Goal: Transaction & Acquisition: Purchase product/service

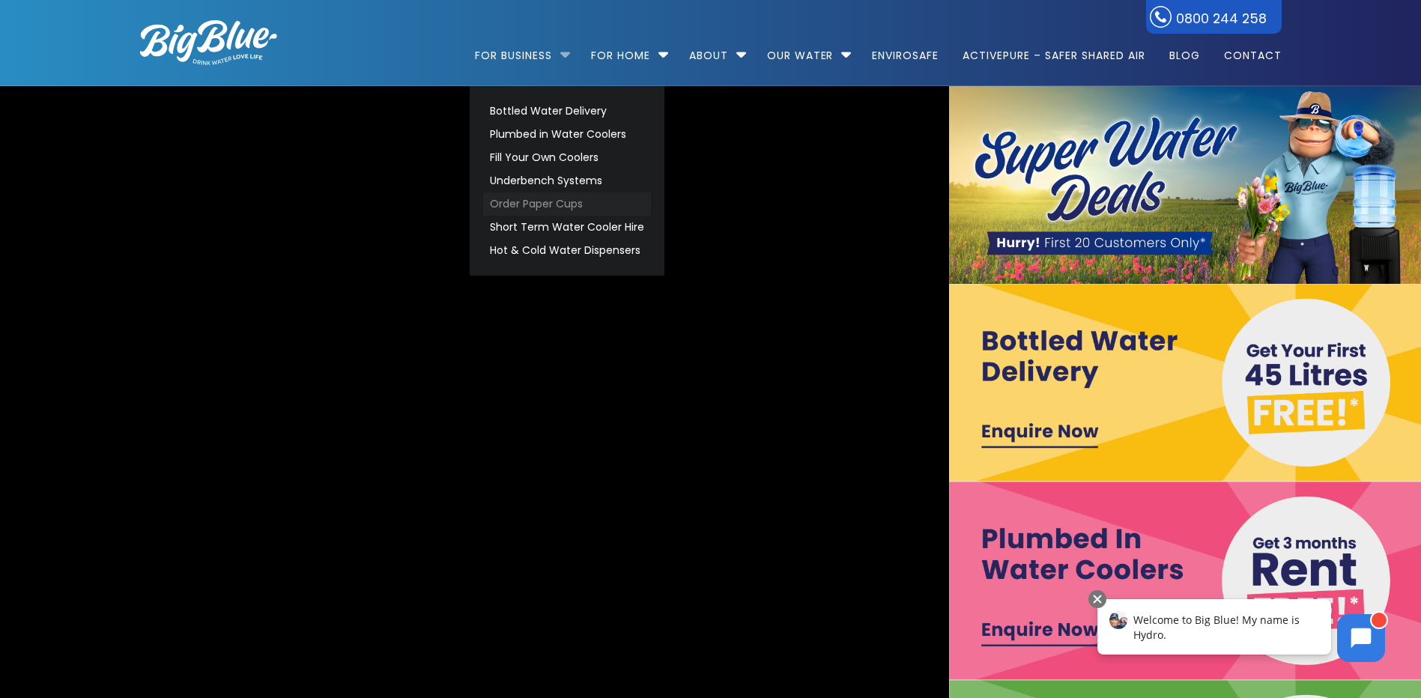
click at [518, 193] on link "Order Paper Cups" at bounding box center [567, 204] width 168 height 23
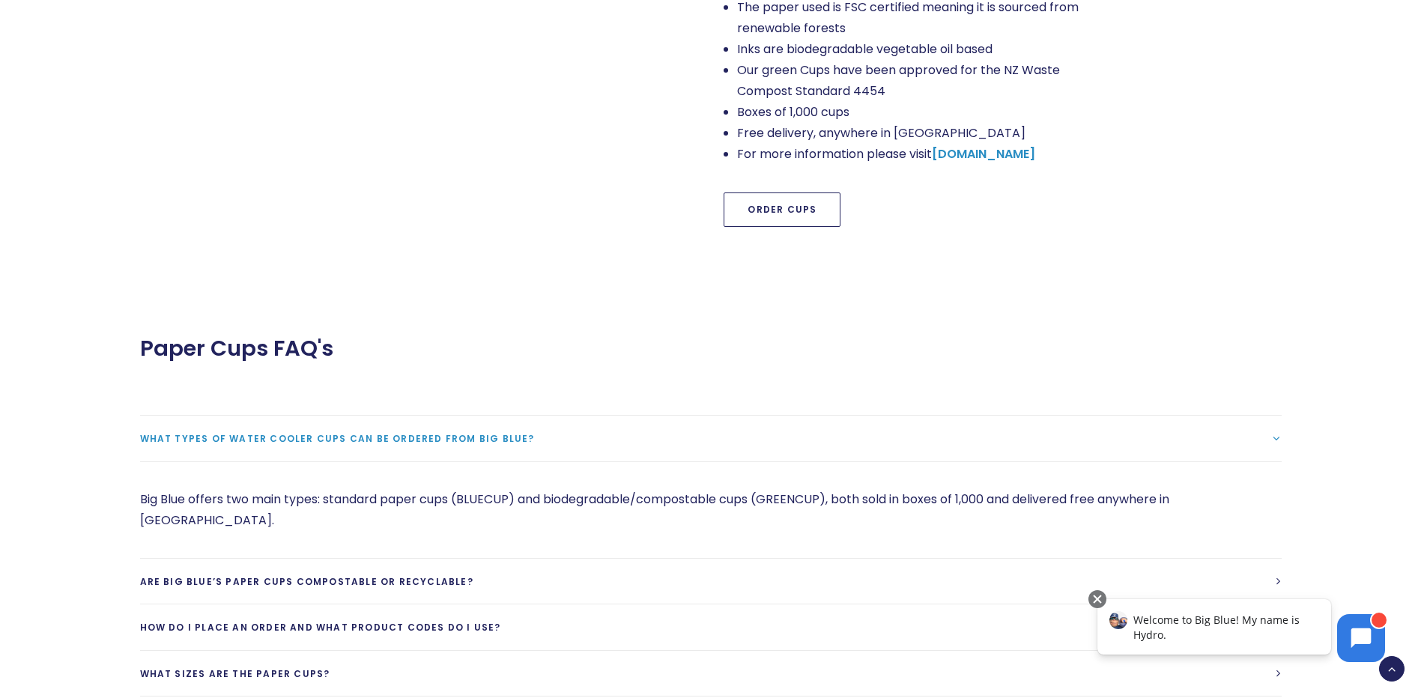
click at [784, 193] on link "Order Cups" at bounding box center [782, 210] width 117 height 34
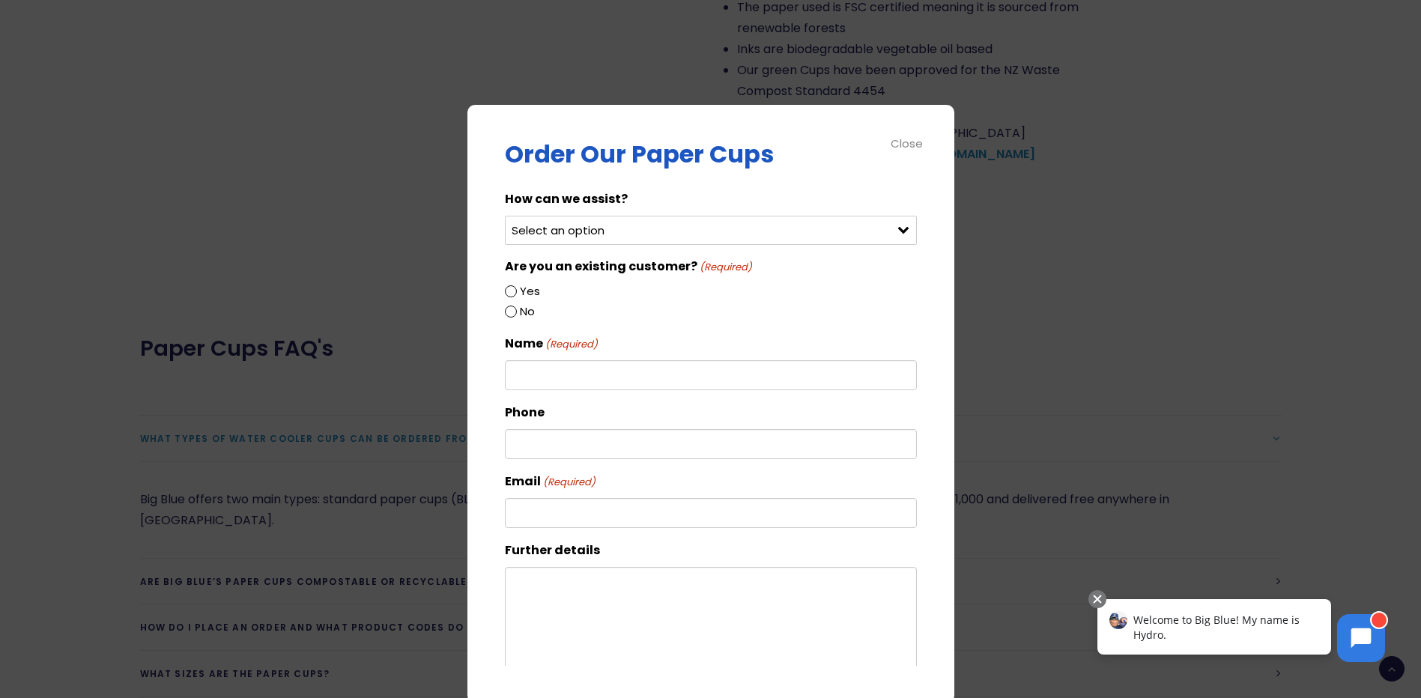
click at [672, 233] on select "Select an option Order green cups Order blue cups I need something else" at bounding box center [711, 230] width 412 height 29
select select "Order green cups"
click at [505, 216] on select "Select an option Order green cups Order blue cups I need something else" at bounding box center [711, 230] width 412 height 29
click at [510, 283] on div "Yes" at bounding box center [711, 292] width 412 height 20
click at [512, 289] on input "Yes" at bounding box center [511, 291] width 12 height 12
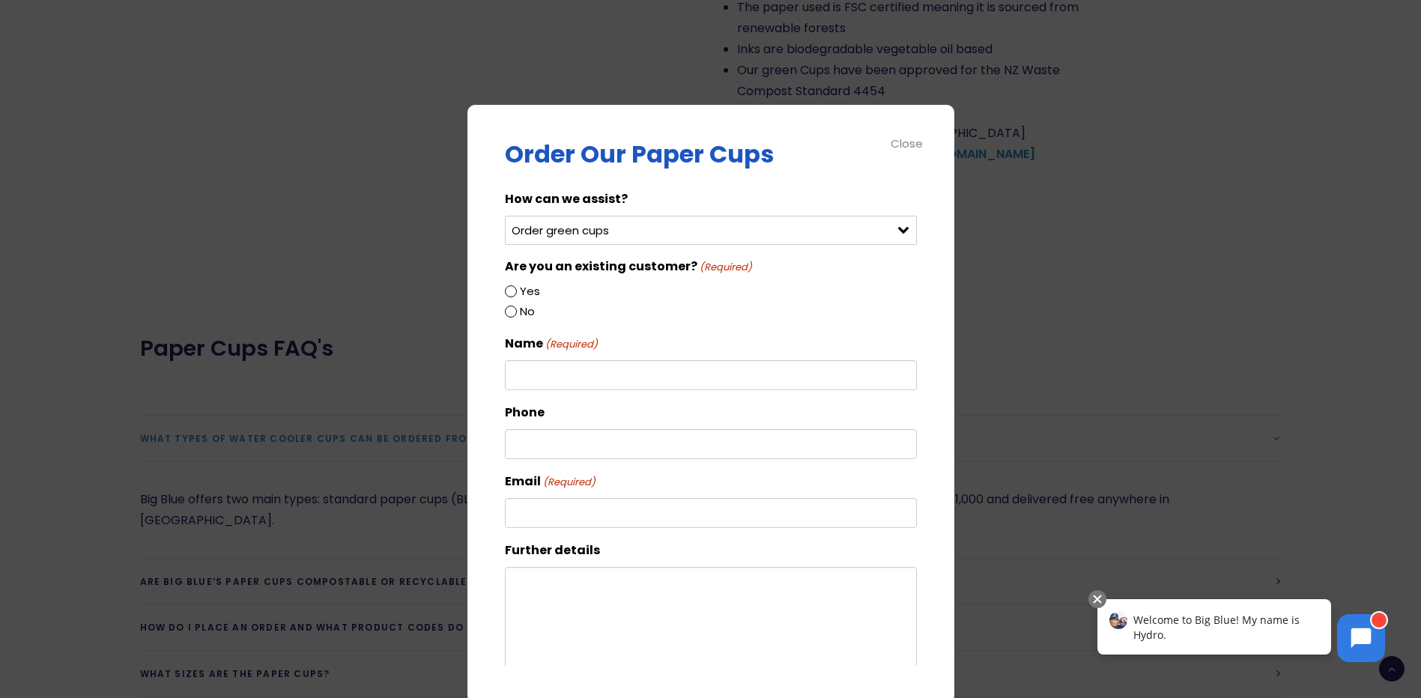
radio input "true"
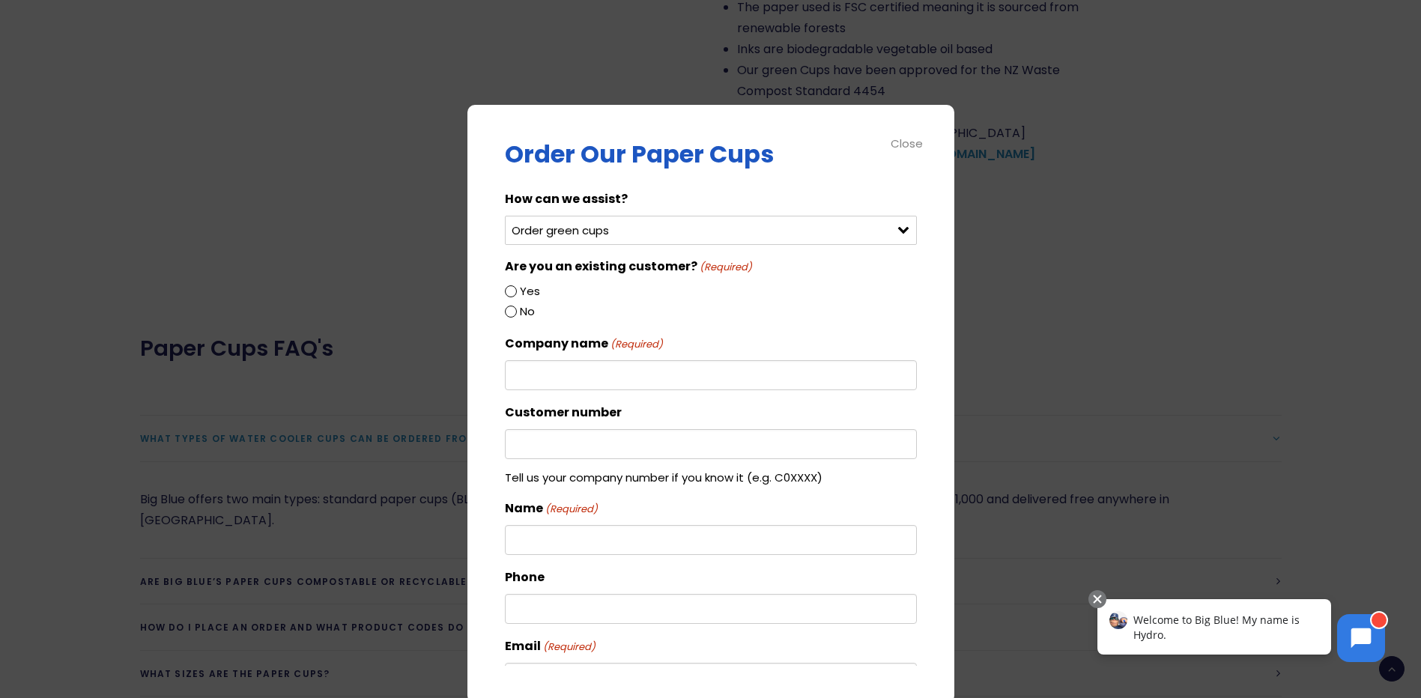
click at [509, 288] on input "Yes" at bounding box center [511, 291] width 12 height 12
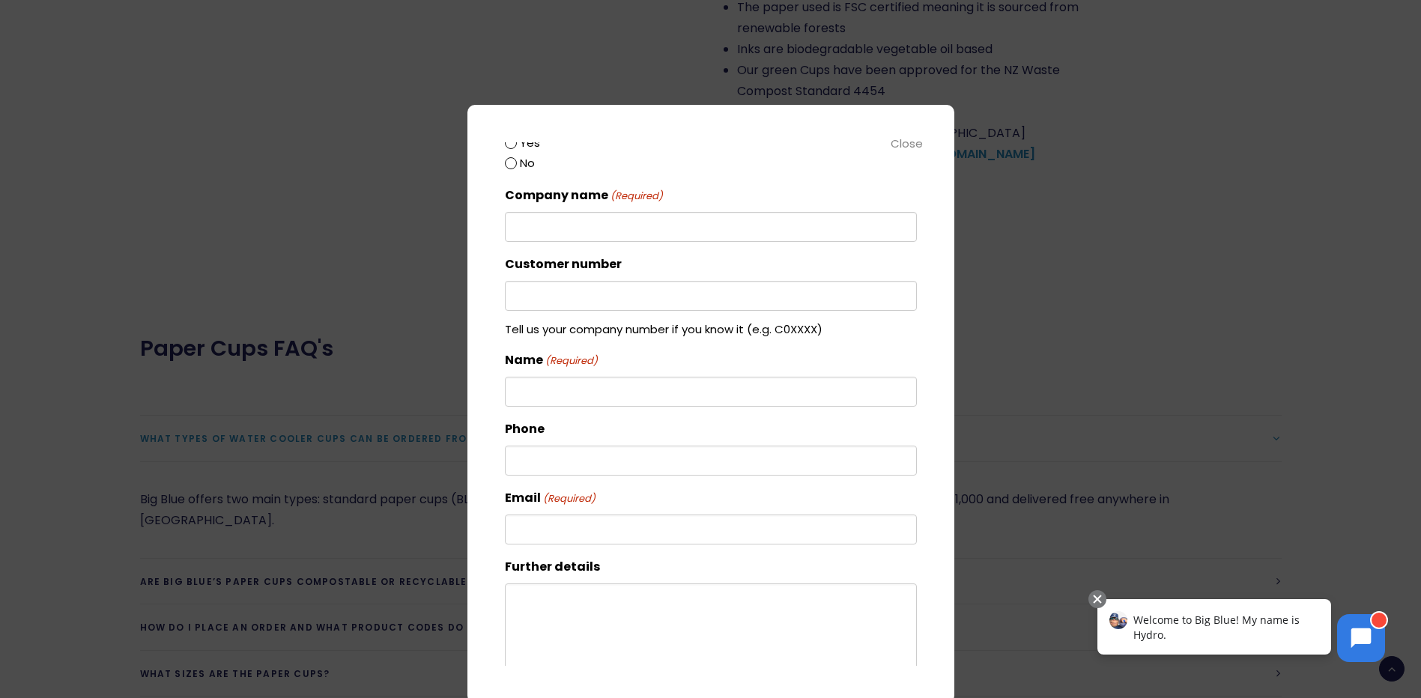
scroll to position [150, 0]
click at [604, 294] on input "Customer number" at bounding box center [711, 294] width 412 height 30
drag, startPoint x: 604, startPoint y: 293, endPoint x: 670, endPoint y: 260, distance: 74.4
click at [670, 260] on div "Customer number Tell us your company number if you know it (e.g. C0XXXX)" at bounding box center [711, 294] width 412 height 84
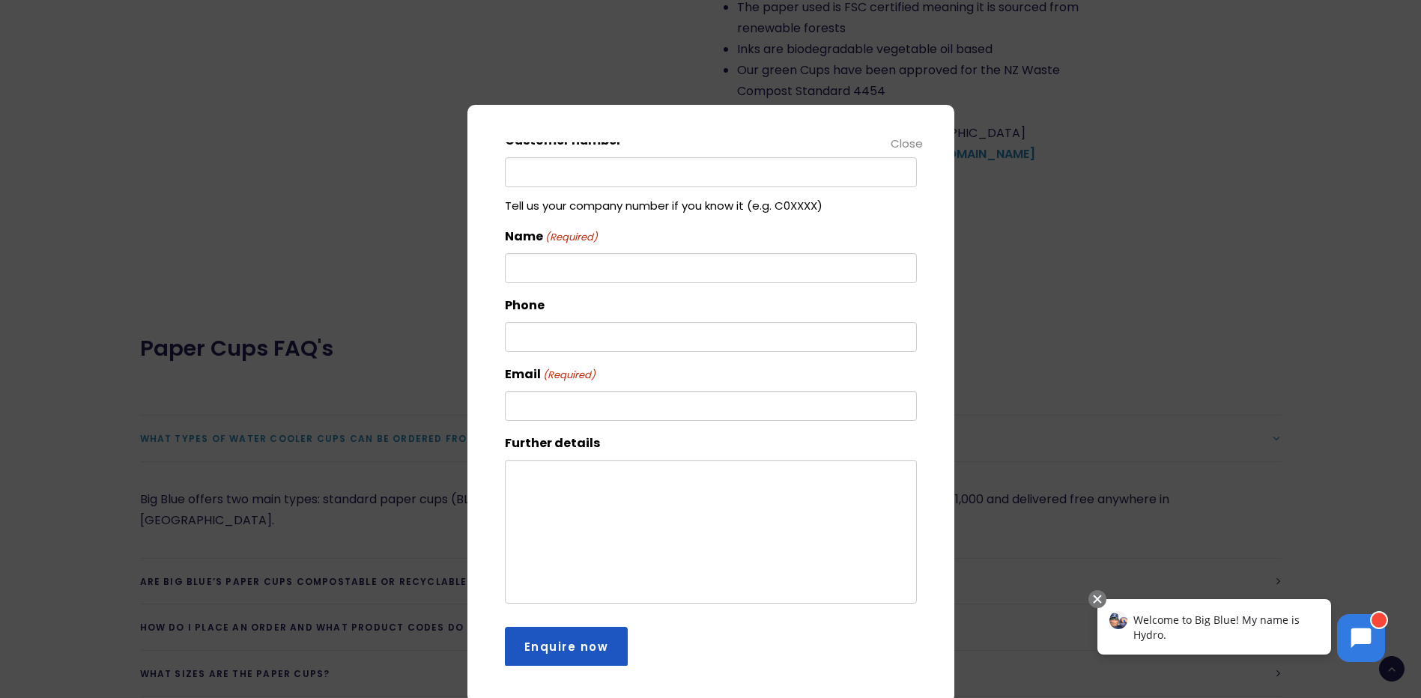
scroll to position [279, 0]
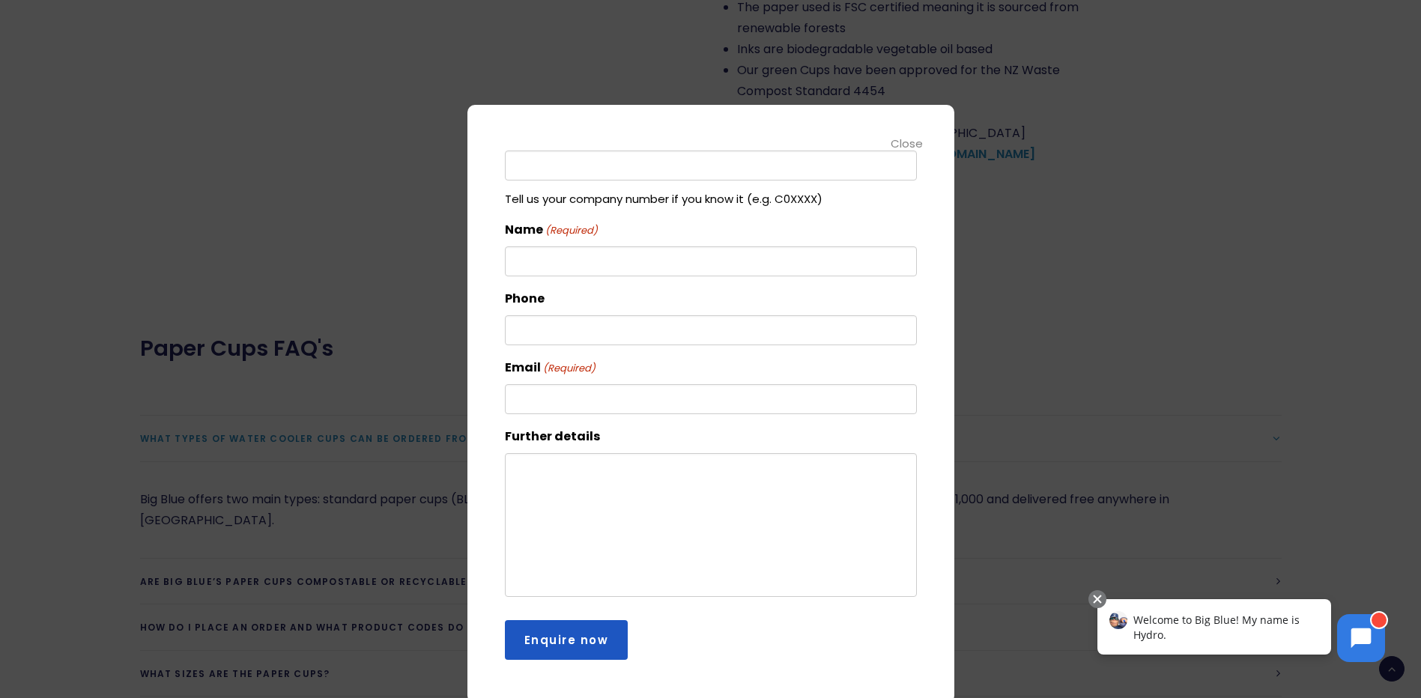
click at [897, 144] on div "Close" at bounding box center [908, 143] width 34 height 17
